Goal: Task Accomplishment & Management: Complete application form

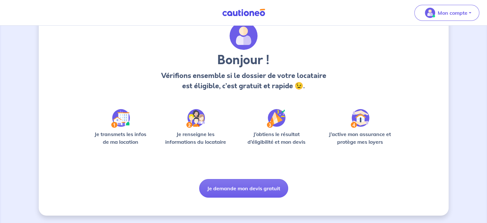
scroll to position [27, 0]
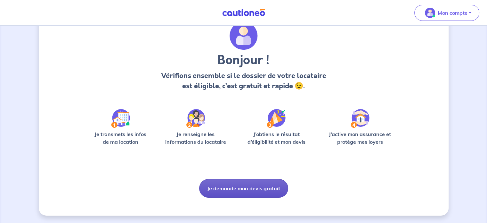
click at [259, 189] on button "Je demande mon devis gratuit" at bounding box center [243, 188] width 89 height 19
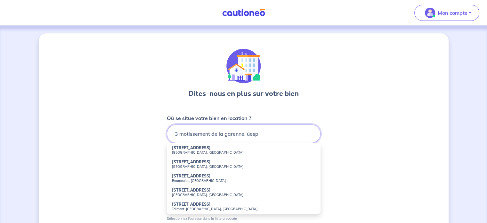
click at [260, 133] on input "3 motissement de la garenne, ùesp" at bounding box center [244, 133] width 154 height 19
click at [202, 151] on small "Mespaul, [GEOGRAPHIC_DATA]" at bounding box center [243, 152] width 143 height 4
type input "3 Lotissement de la Garenne, [GEOGRAPHIC_DATA], [GEOGRAPHIC_DATA]"
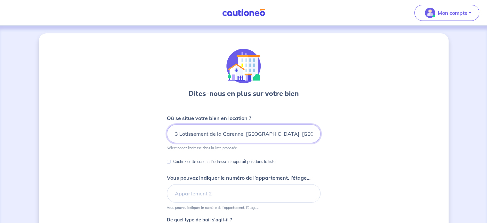
drag, startPoint x: 179, startPoint y: 134, endPoint x: 166, endPoint y: 134, distance: 12.5
click at [166, 134] on div "Dites-nous en plus sur votre bien Où se situe votre bien en location ? 3 Lotiss…" at bounding box center [244, 201] width 410 height 336
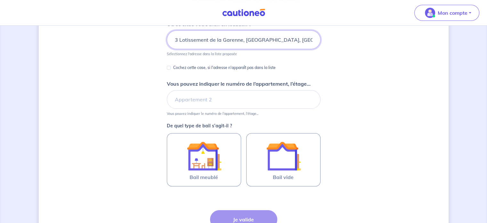
scroll to position [101, 0]
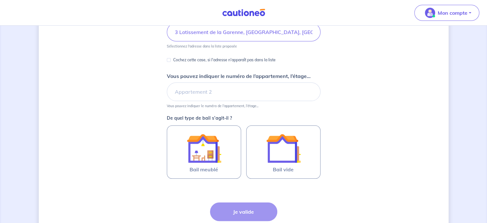
click at [139, 170] on div "Dites-nous en plus sur votre bien Où se situe votre bien en location ? 3 Lotiss…" at bounding box center [244, 100] width 410 height 336
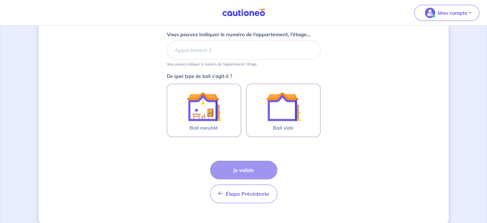
scroll to position [153, 0]
